Goal: Transaction & Acquisition: Download file/media

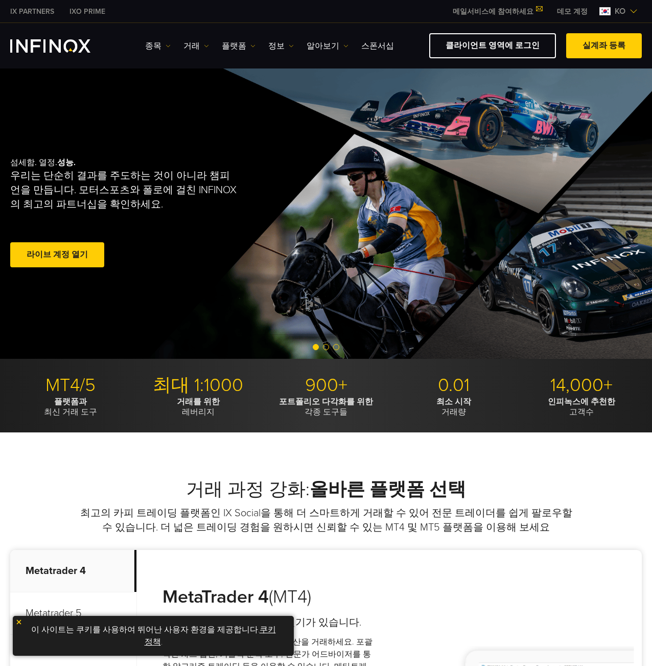
click at [632, 12] on img at bounding box center [634, 11] width 8 height 8
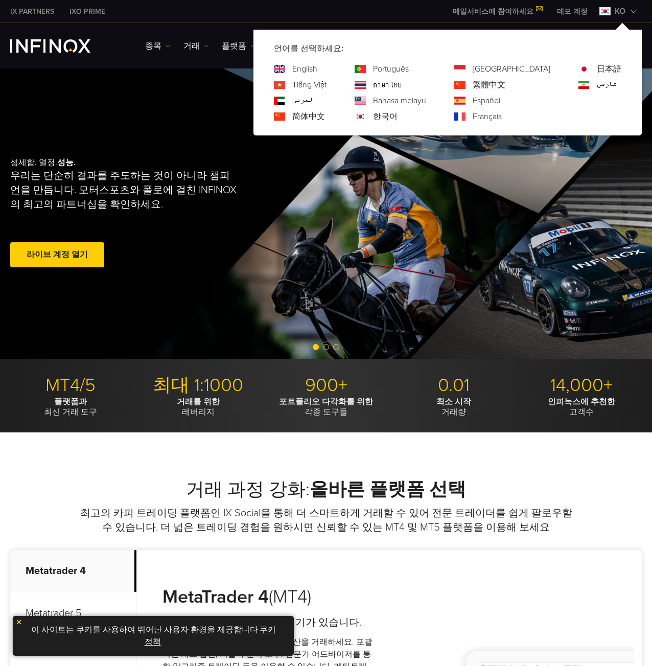
click at [414, 117] on div "한국어" at bounding box center [391, 116] width 72 height 12
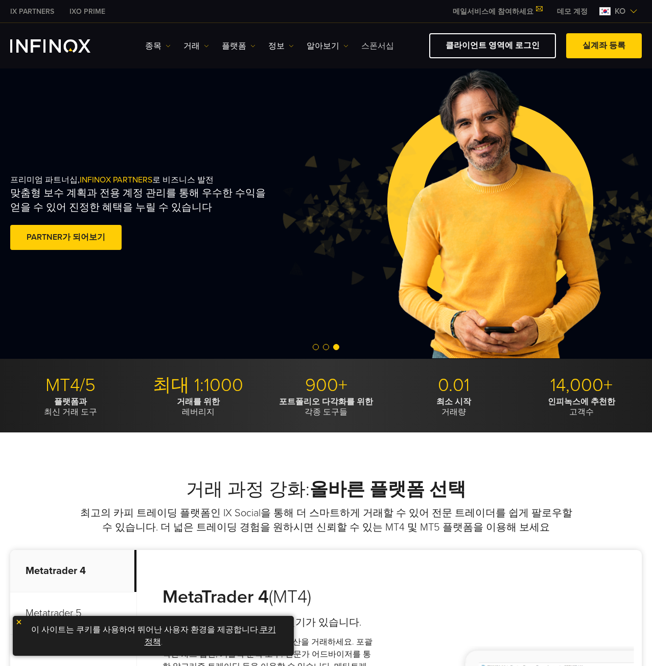
click at [368, 48] on link "스폰서십" at bounding box center [377, 46] width 33 height 12
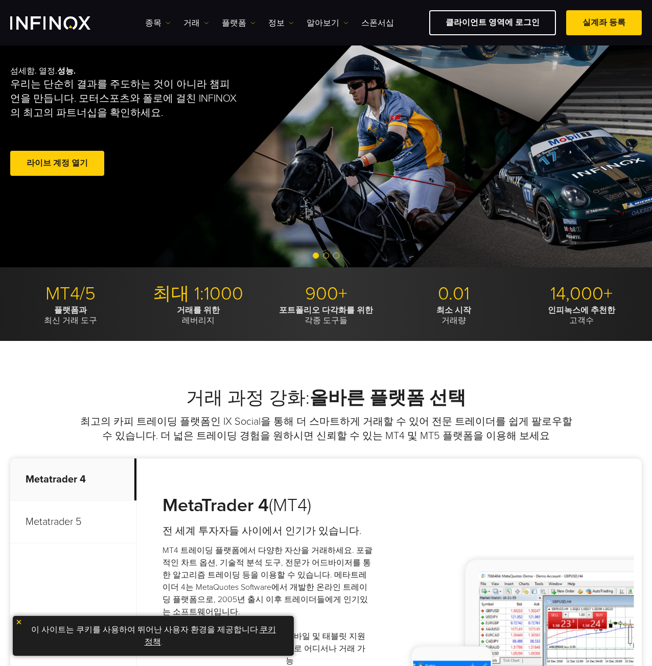
scroll to position [51, 0]
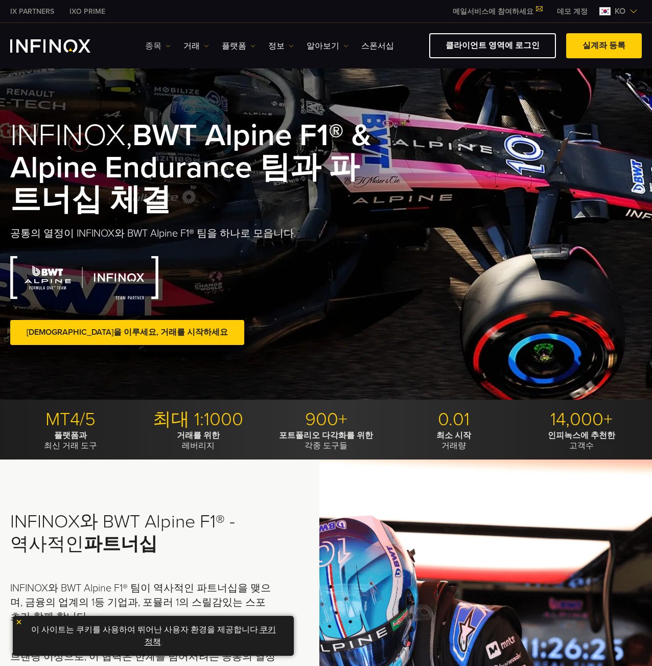
click at [166, 45] on img at bounding box center [168, 45] width 5 height 5
click at [197, 46] on link "거래" at bounding box center [197, 46] width 26 height 12
click at [244, 46] on link "플랫폼" at bounding box center [239, 46] width 34 height 12
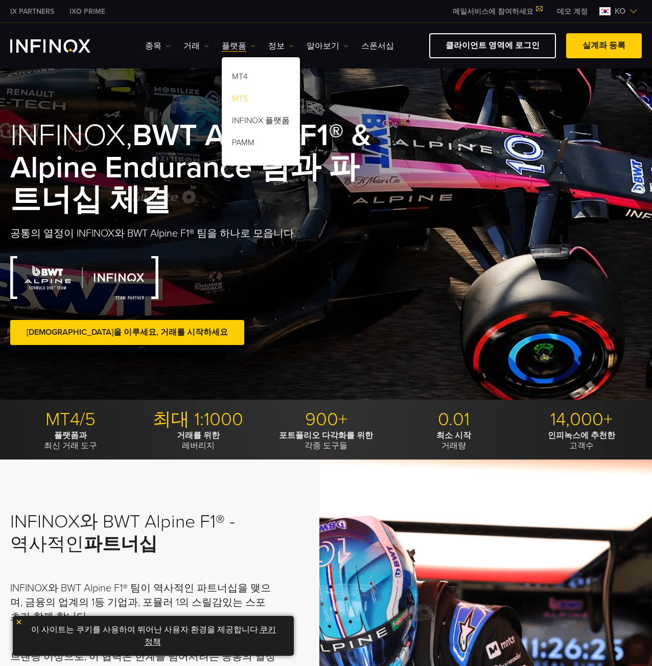
click at [243, 102] on link "MT5" at bounding box center [261, 100] width 78 height 22
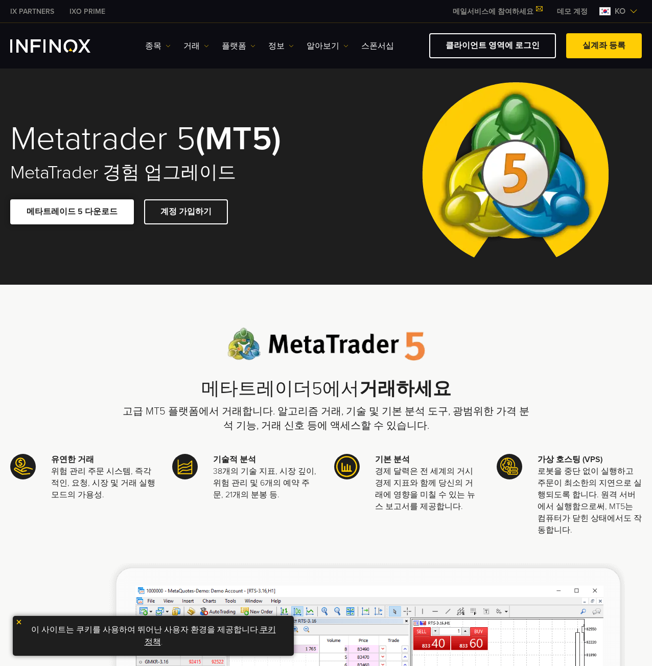
click at [98, 216] on link "메타트레이드 5 다운로드" at bounding box center [72, 211] width 124 height 25
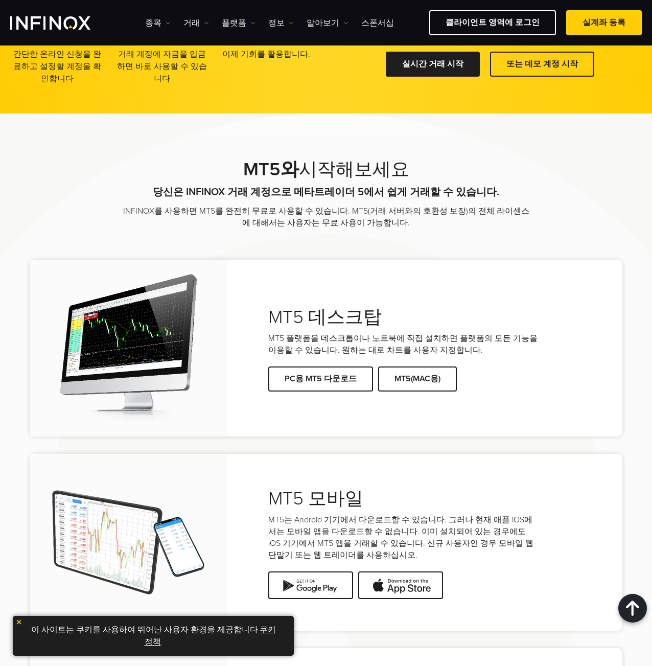
scroll to position [1841, 0]
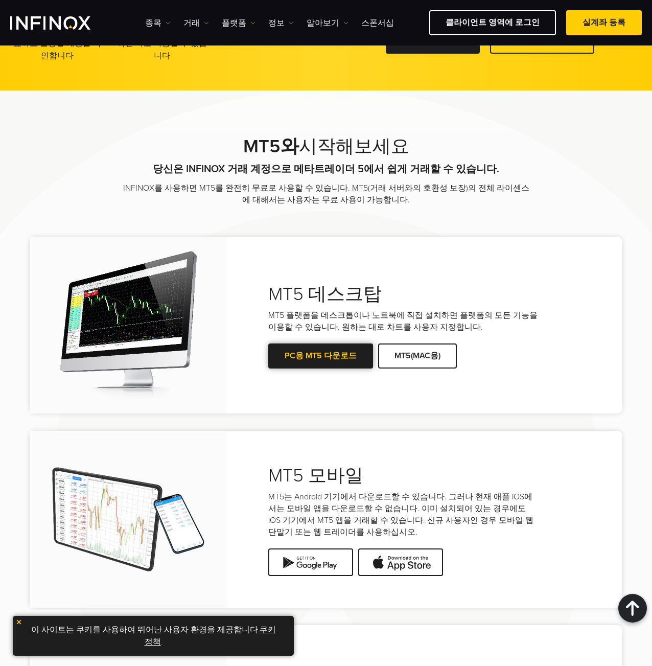
click at [335, 350] on link "PC용 MT5 다운로드" at bounding box center [320, 356] width 105 height 25
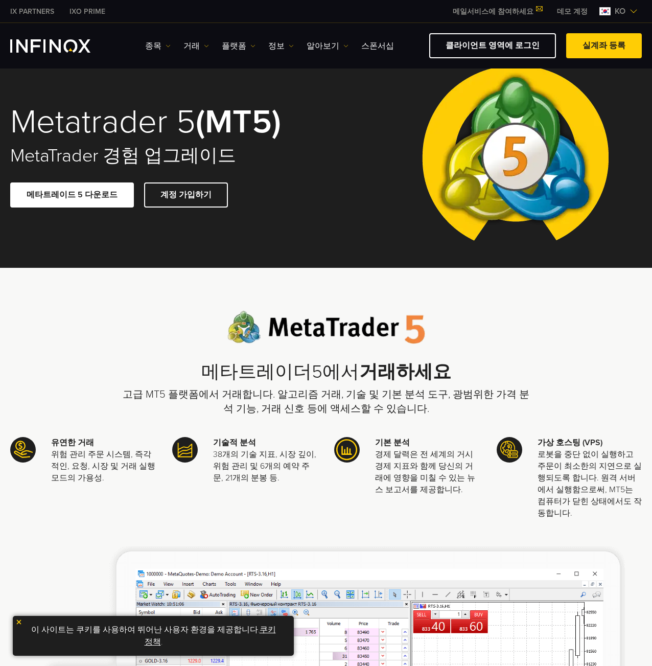
scroll to position [0, 0]
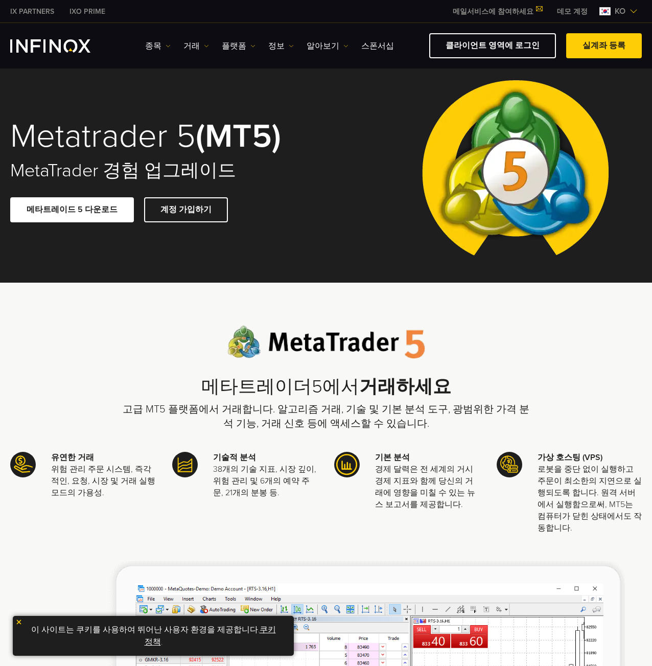
click at [221, 304] on div "메타트레이더5에서 거래하세요 고급 MT5 플랫폼에서 거래합니다. 알고리즘 거래, 기술 및 기본 분석 도구, 광범위한 가격 분석 기능, 거래 신…" at bounding box center [326, 560] width 652 height 555
click at [67, 49] on img "INFINOX Logo" at bounding box center [50, 45] width 80 height 13
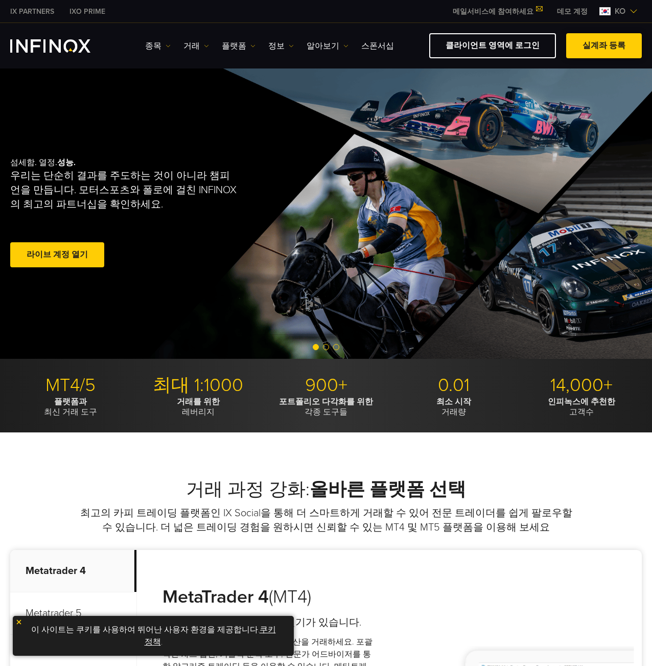
click at [604, 46] on span at bounding box center [604, 46] width 0 height 0
